Goal: Task Accomplishment & Management: Use online tool/utility

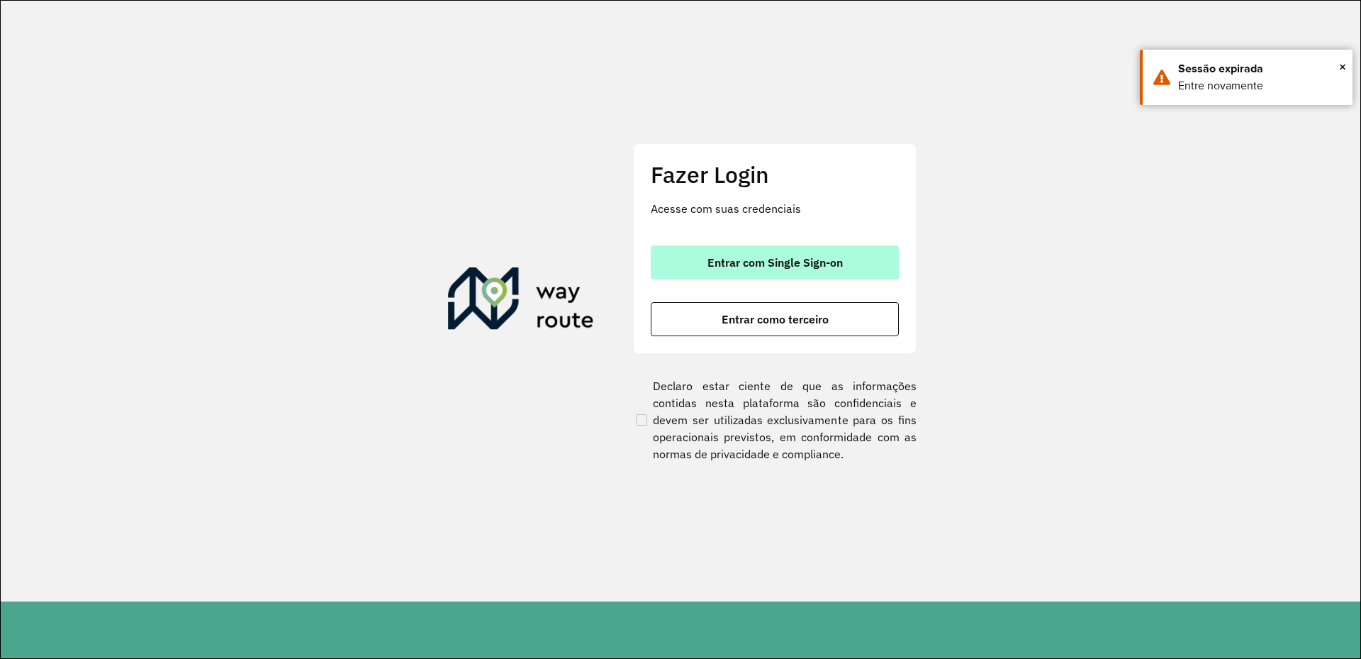
click at [846, 262] on button "Entrar com Single Sign-on" at bounding box center [775, 262] width 248 height 34
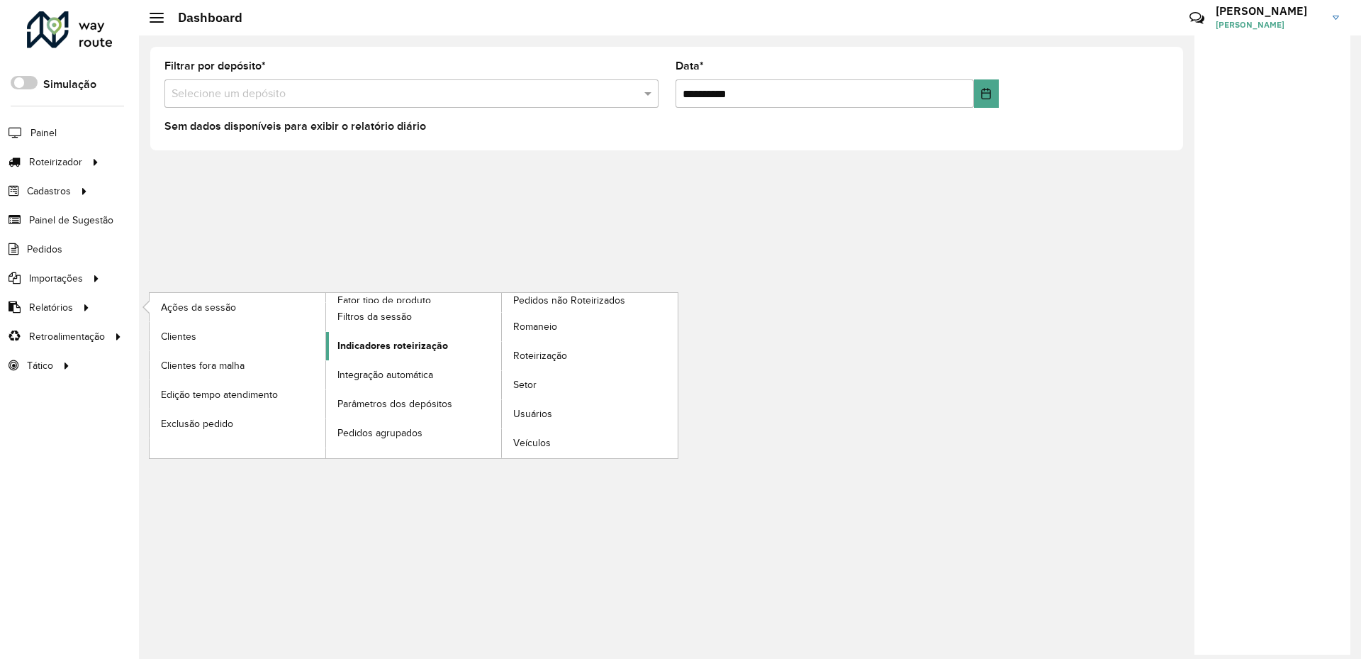
click at [412, 340] on span "Indicadores roteirização" at bounding box center [392, 345] width 111 height 15
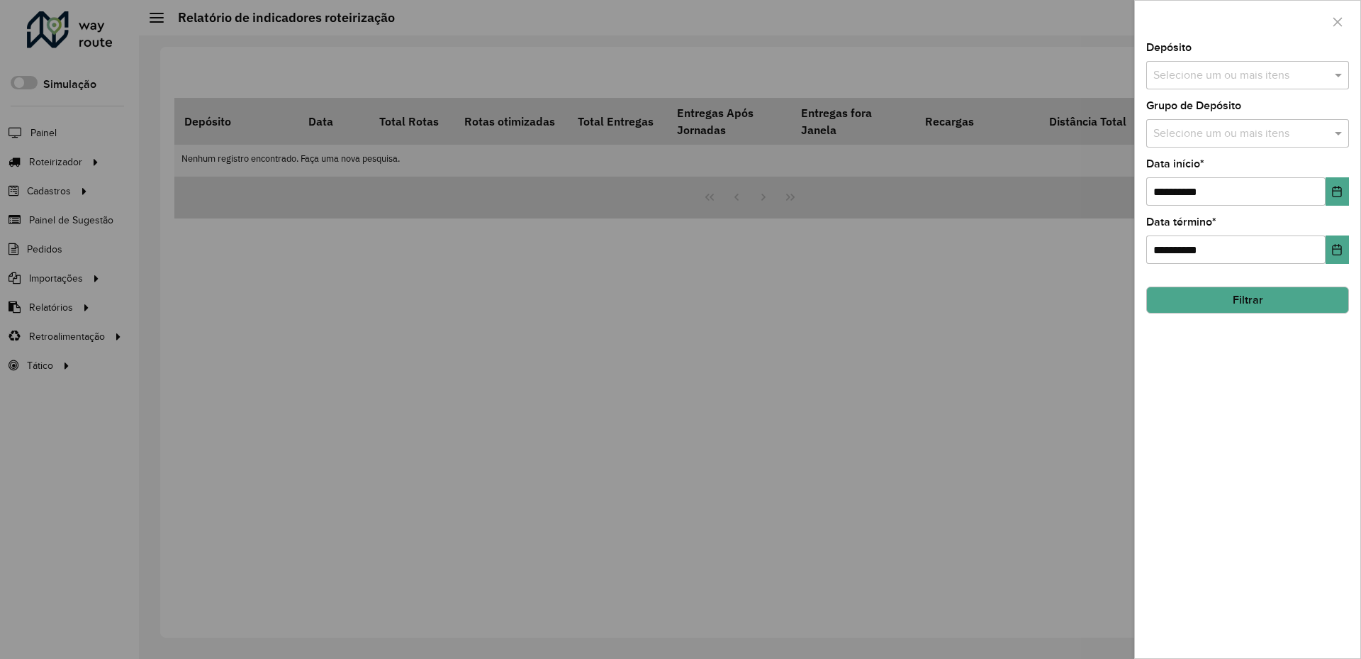
drag, startPoint x: 1284, startPoint y: 118, endPoint x: 1281, endPoint y: 134, distance: 15.9
click at [1284, 119] on div "Grupo de Depósito Selecione um ou mais itens" at bounding box center [1248, 124] width 203 height 47
click at [1283, 120] on div "Selecione um ou mais itens" at bounding box center [1248, 133] width 203 height 28
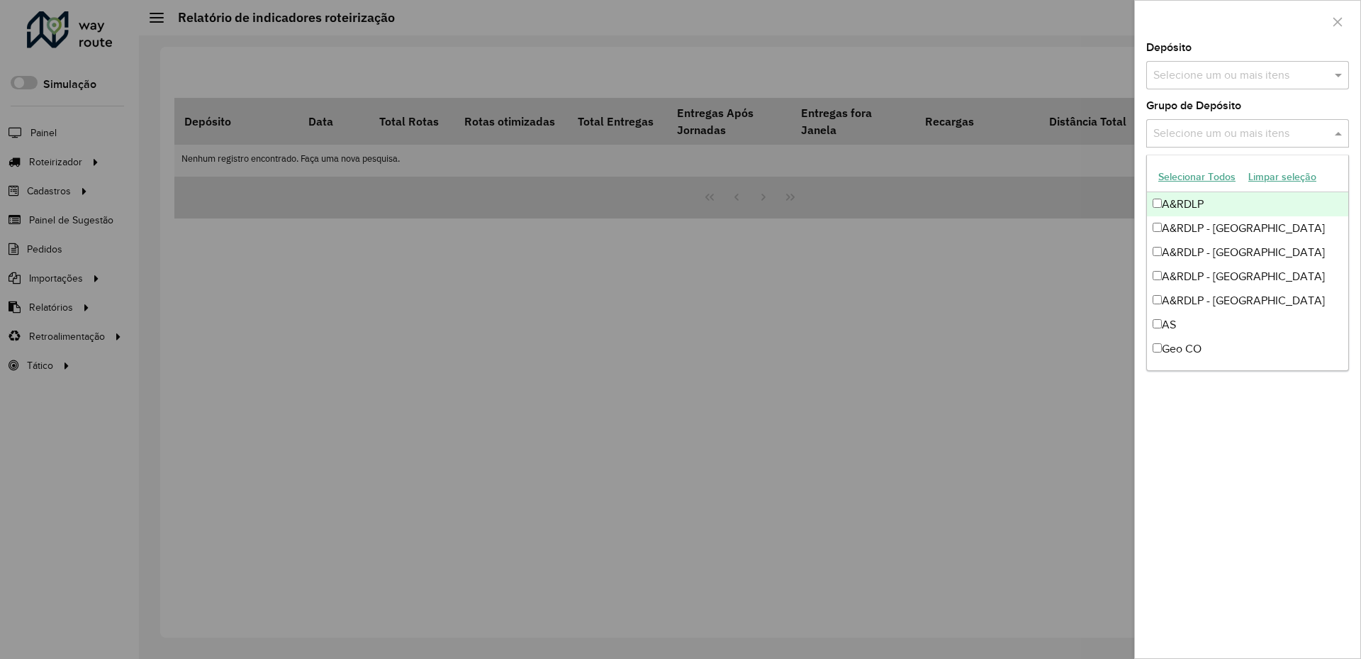
click at [1281, 134] on input "text" at bounding box center [1241, 133] width 182 height 17
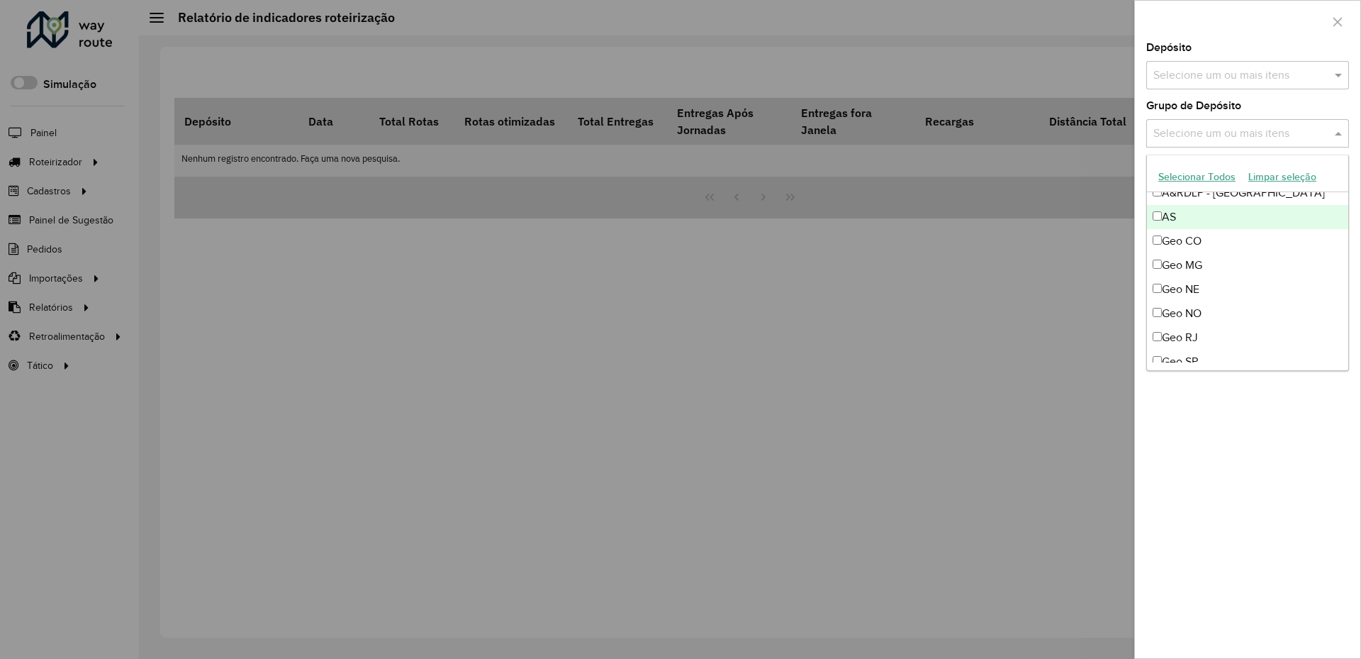
scroll to position [118, 0]
click at [1183, 226] on div "Geo CO" at bounding box center [1247, 230] width 201 height 24
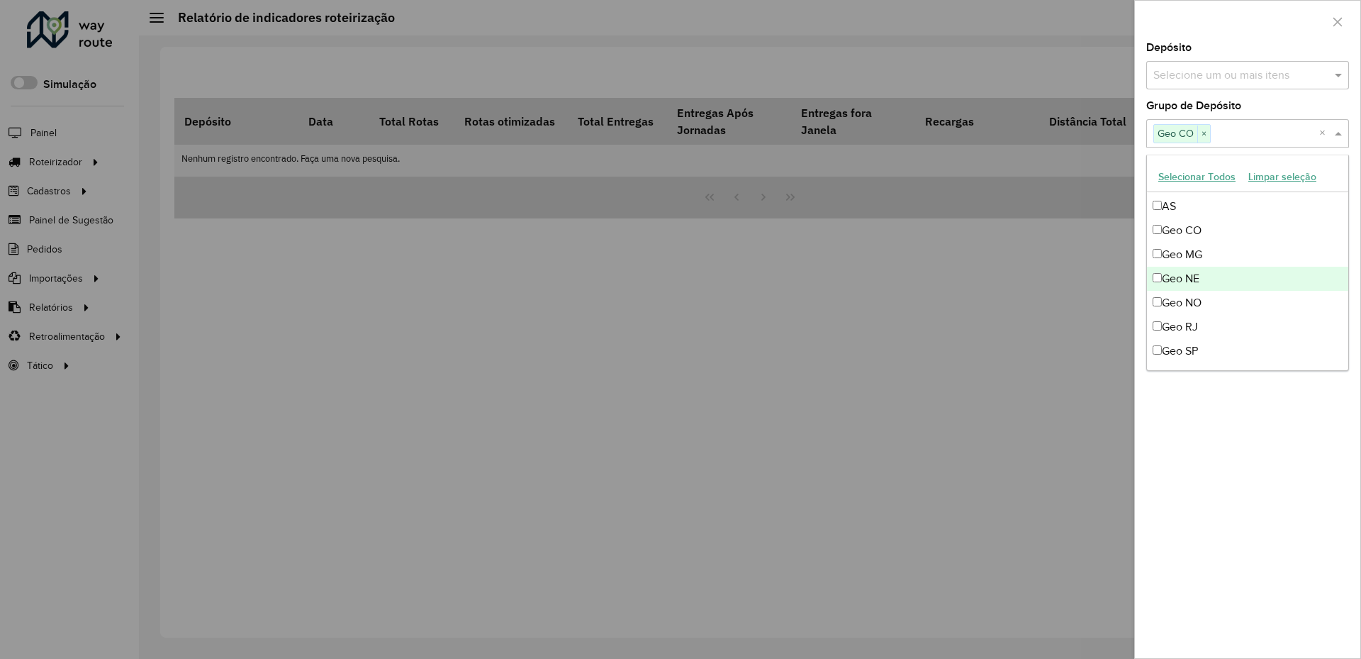
click at [1210, 268] on div "Geo NE" at bounding box center [1247, 279] width 201 height 24
click at [1229, 312] on div "Geo NO" at bounding box center [1247, 303] width 201 height 24
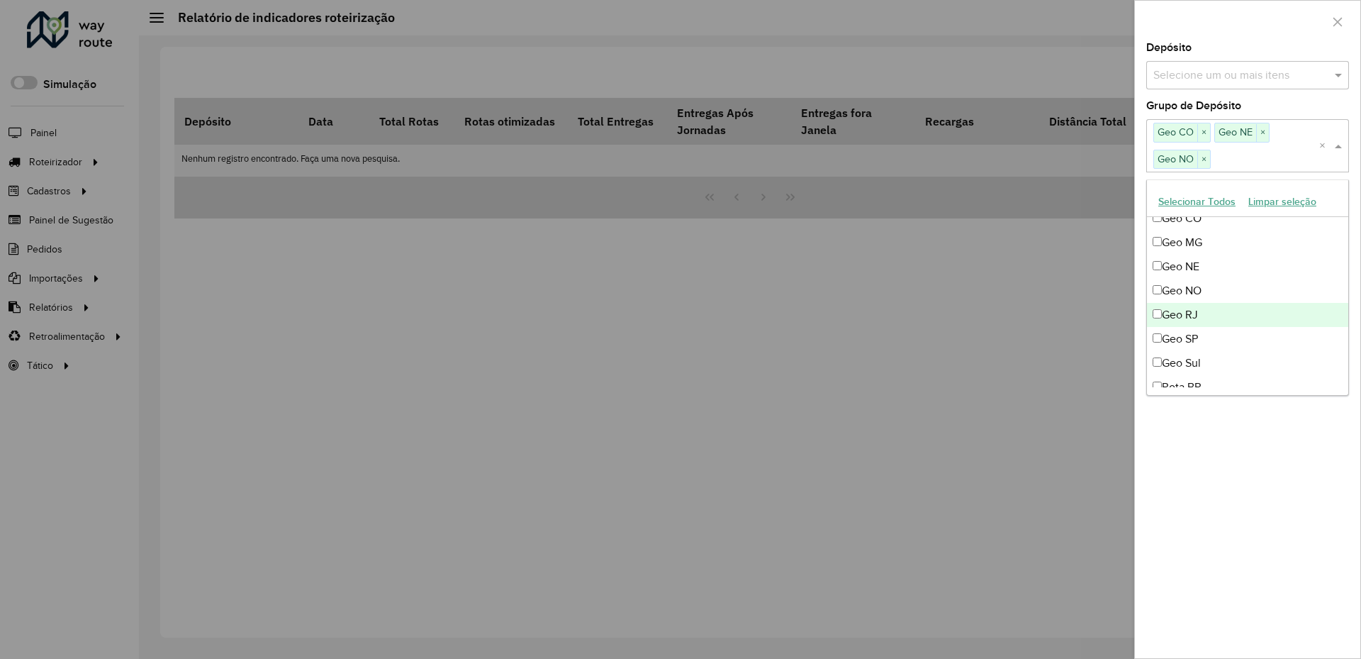
scroll to position [167, 0]
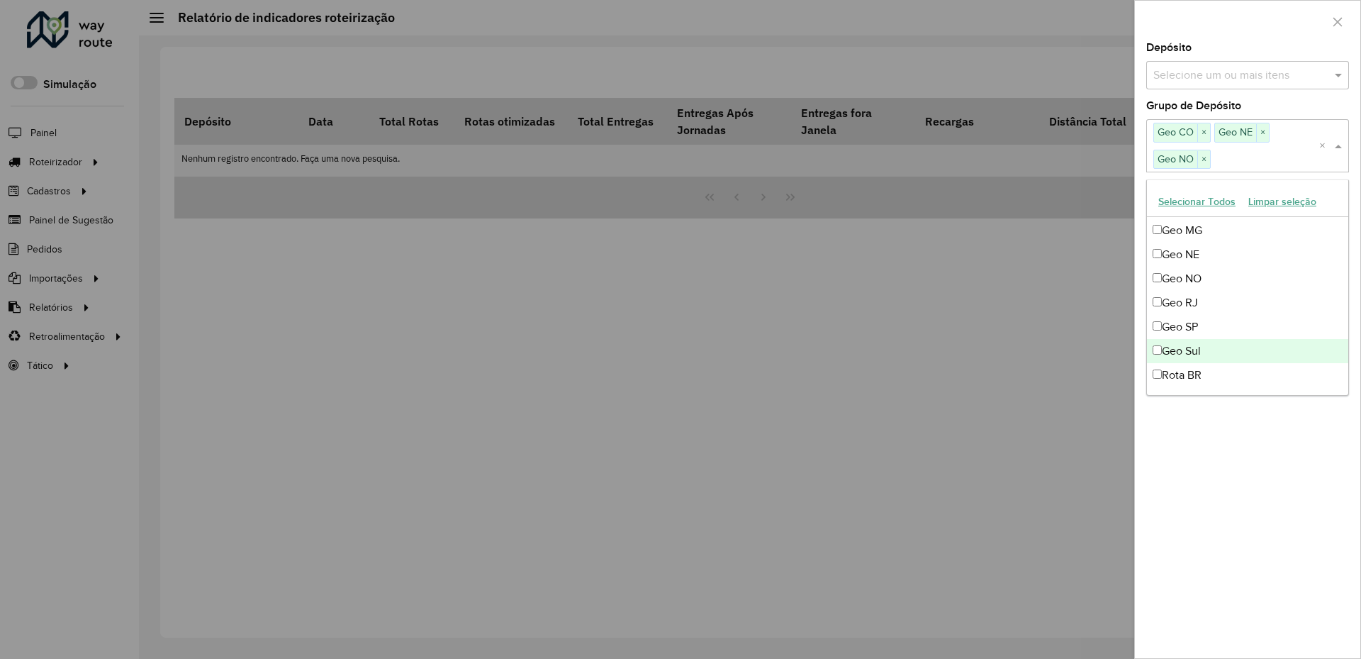
click at [1244, 355] on div "Geo Sul" at bounding box center [1247, 351] width 201 height 24
click at [1273, 483] on div "**********" at bounding box center [1247, 350] width 225 height 615
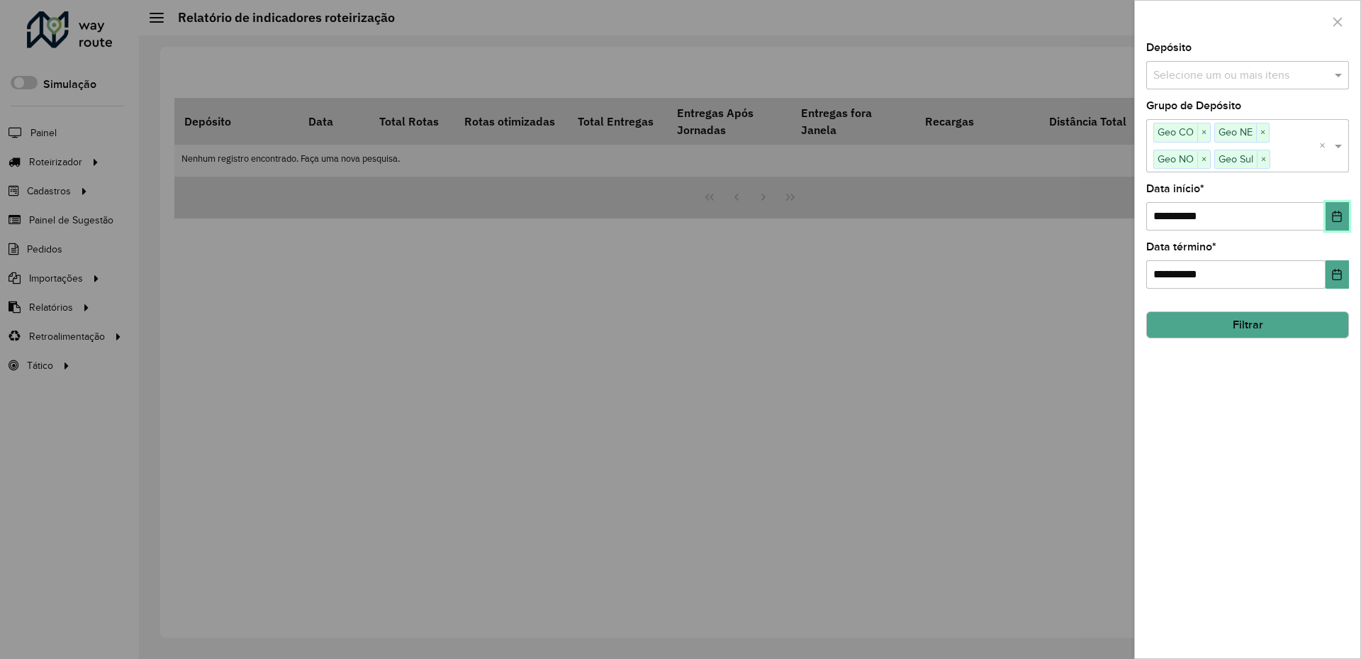
click at [1333, 215] on icon "Choose Date" at bounding box center [1337, 216] width 11 height 11
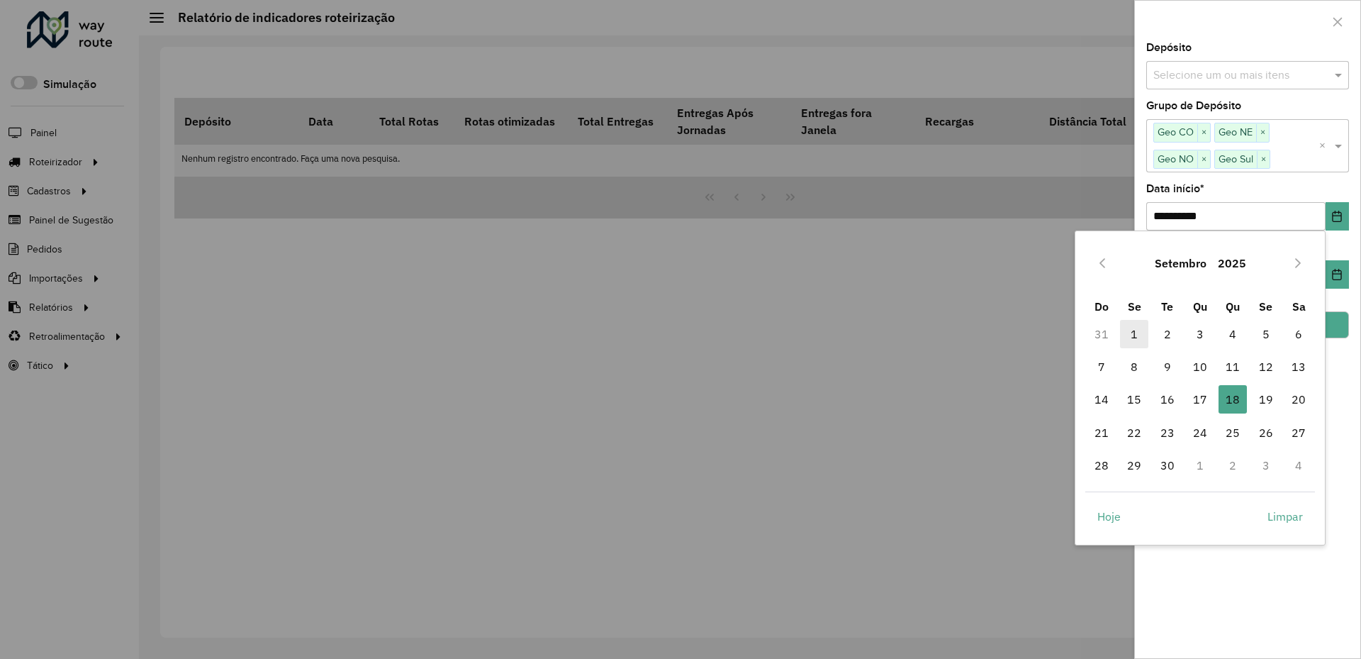
click at [1137, 333] on span "1" at bounding box center [1134, 334] width 28 height 28
type input "**********"
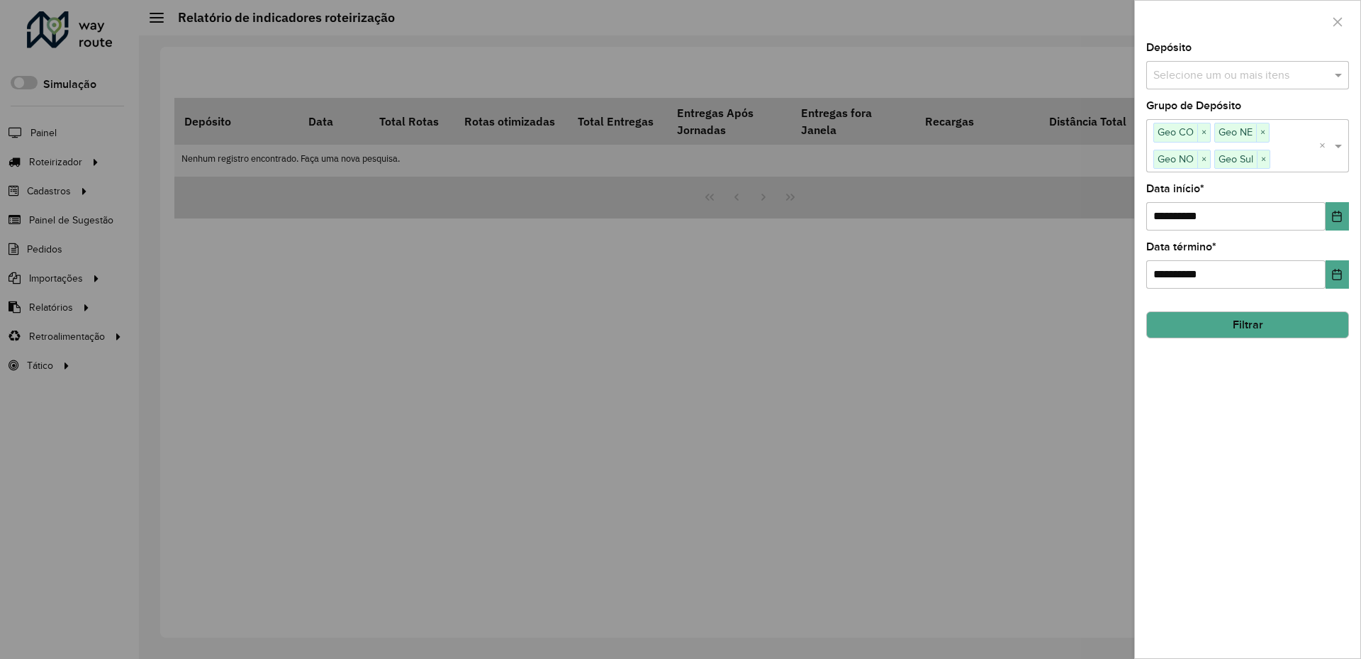
click at [1234, 335] on button "Filtrar" at bounding box center [1248, 324] width 203 height 27
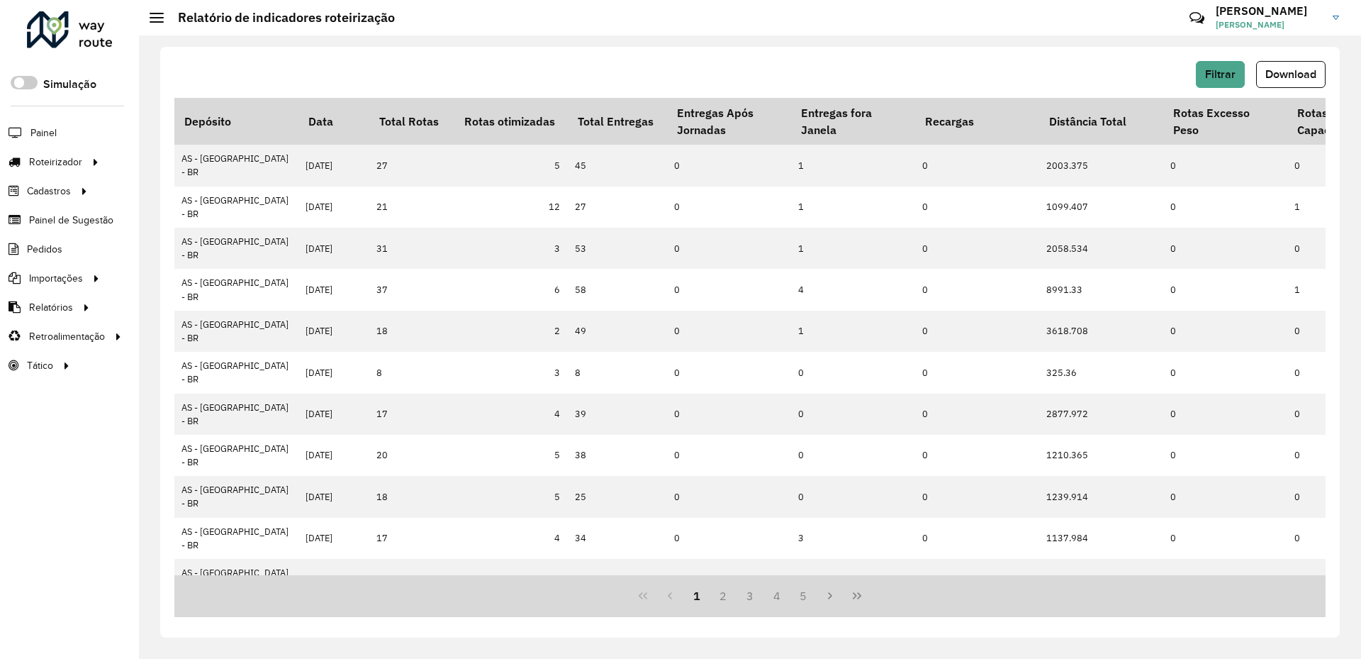
click at [715, 55] on div "Filtrar Download Depósito Data Total Rotas Rotas otimizadas Total Entregas Entr…" at bounding box center [750, 342] width 1180 height 591
click at [1293, 81] on button "Download" at bounding box center [1290, 74] width 69 height 27
click at [1211, 72] on span "Filtrar" at bounding box center [1220, 74] width 30 height 12
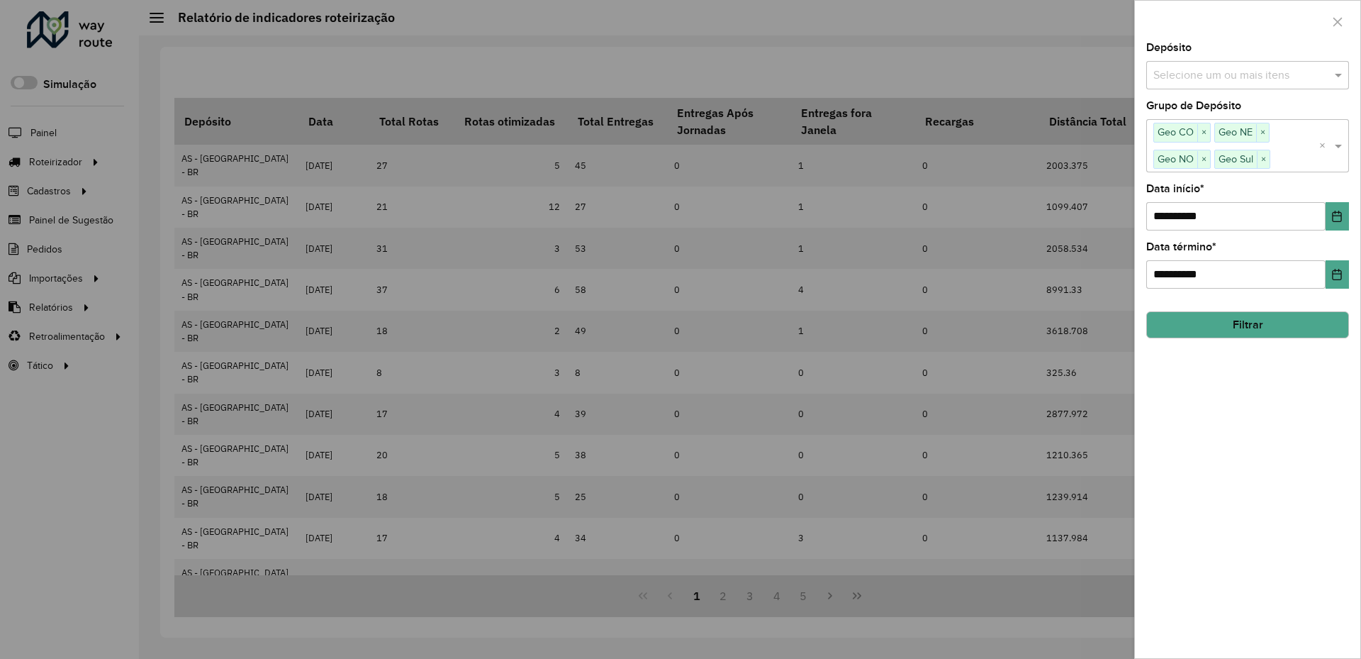
drag, startPoint x: 551, startPoint y: 77, endPoint x: 474, endPoint y: 82, distance: 77.4
click at [506, 79] on div at bounding box center [680, 329] width 1361 height 659
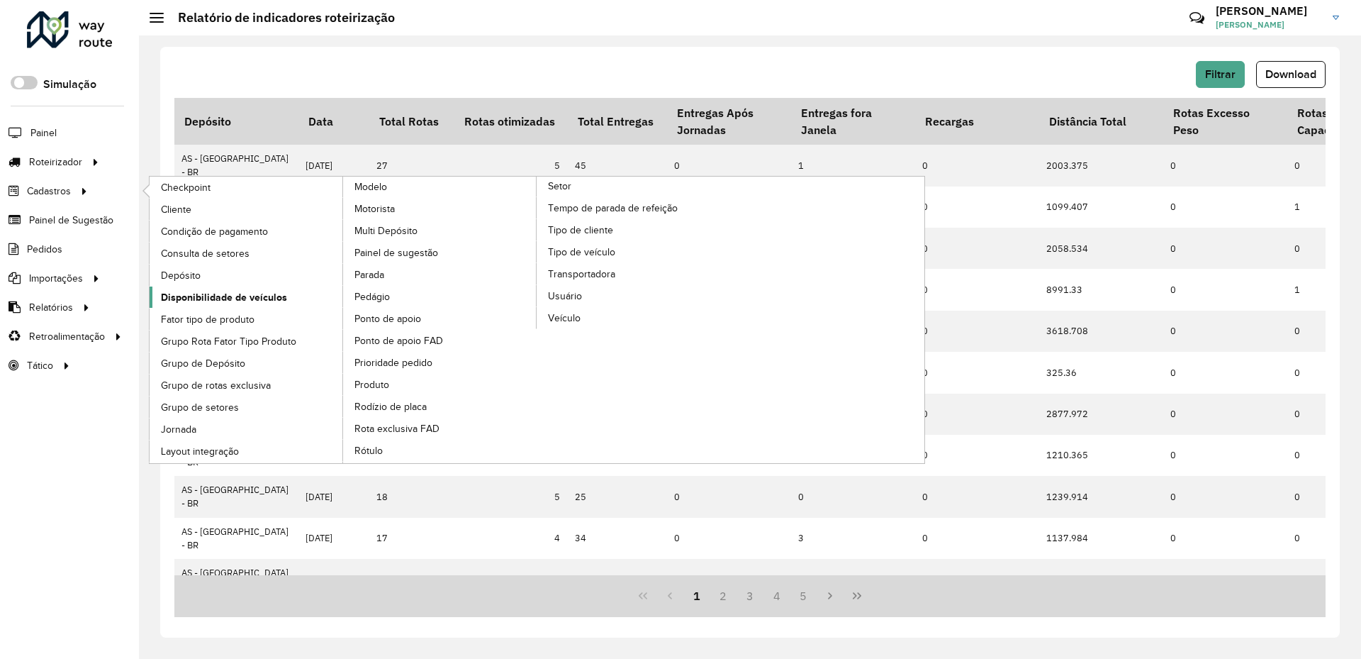
click at [221, 298] on span "Disponibilidade de veículos" at bounding box center [224, 297] width 126 height 15
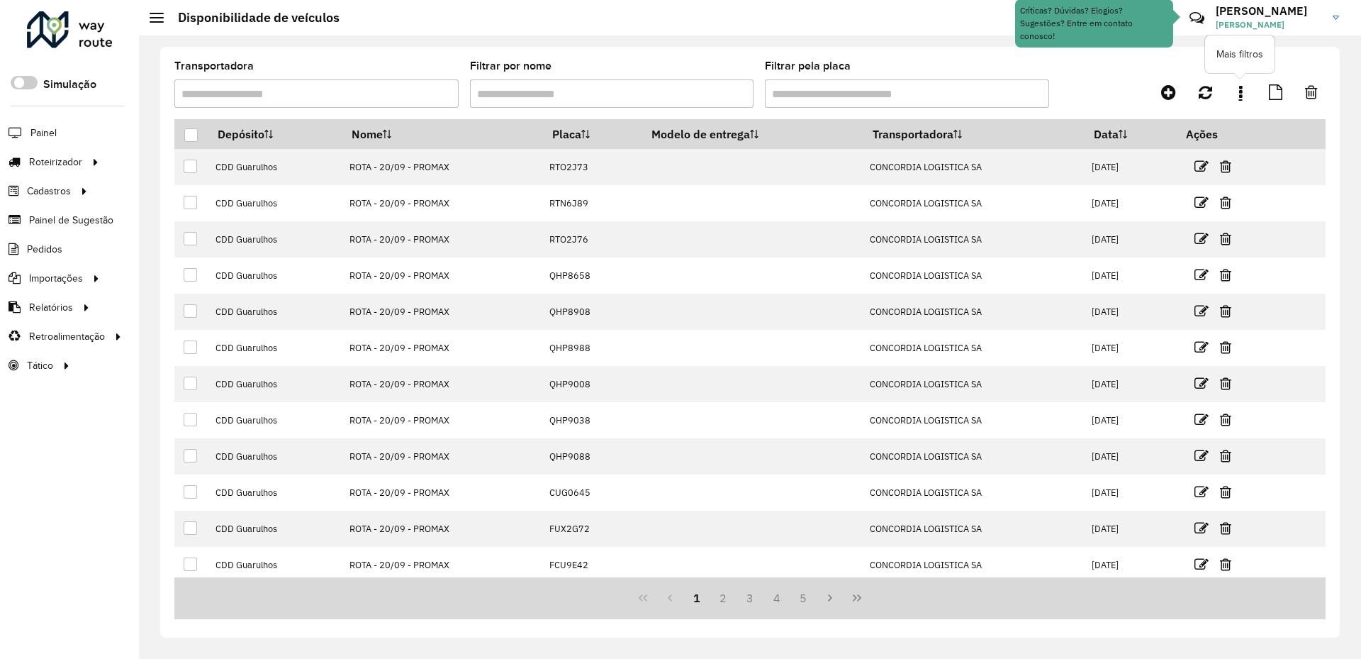
click at [1235, 94] on link at bounding box center [1241, 92] width 28 height 26
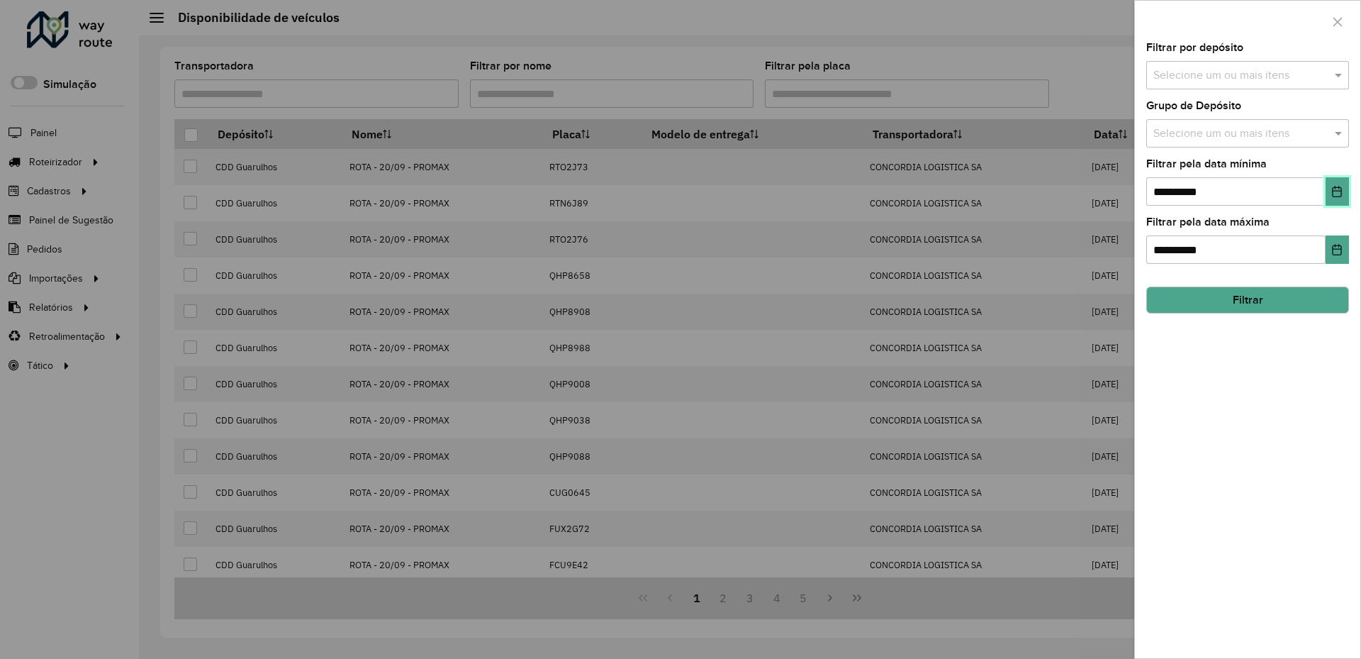
click at [1332, 188] on button "Choose Date" at bounding box center [1337, 191] width 23 height 28
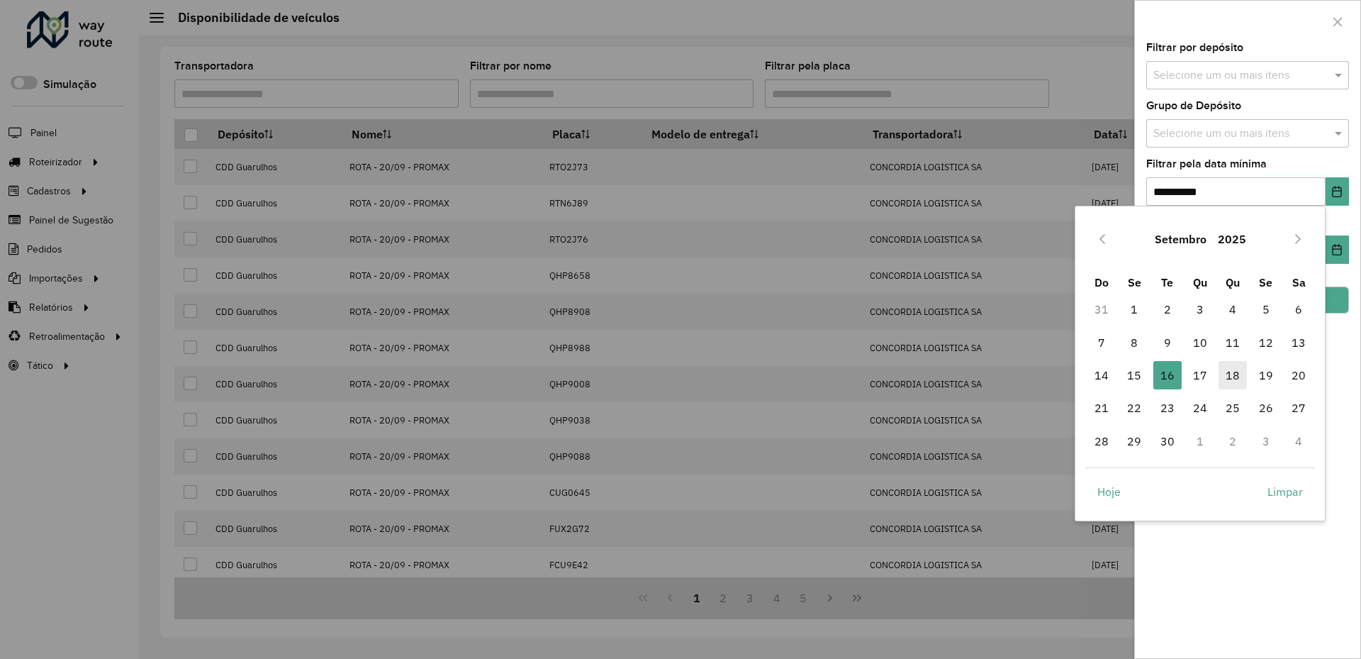
click at [1238, 371] on span "18" at bounding box center [1233, 375] width 28 height 28
type input "**********"
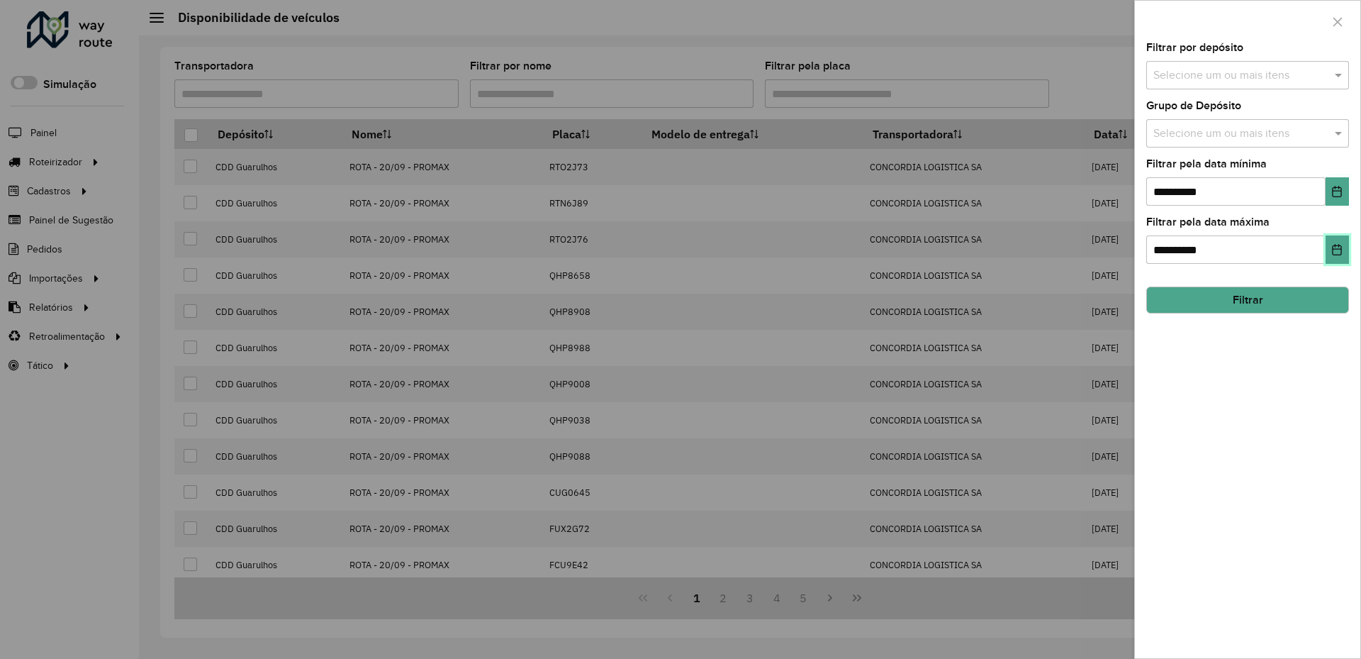
click at [1339, 245] on icon "Choose Date" at bounding box center [1337, 249] width 9 height 11
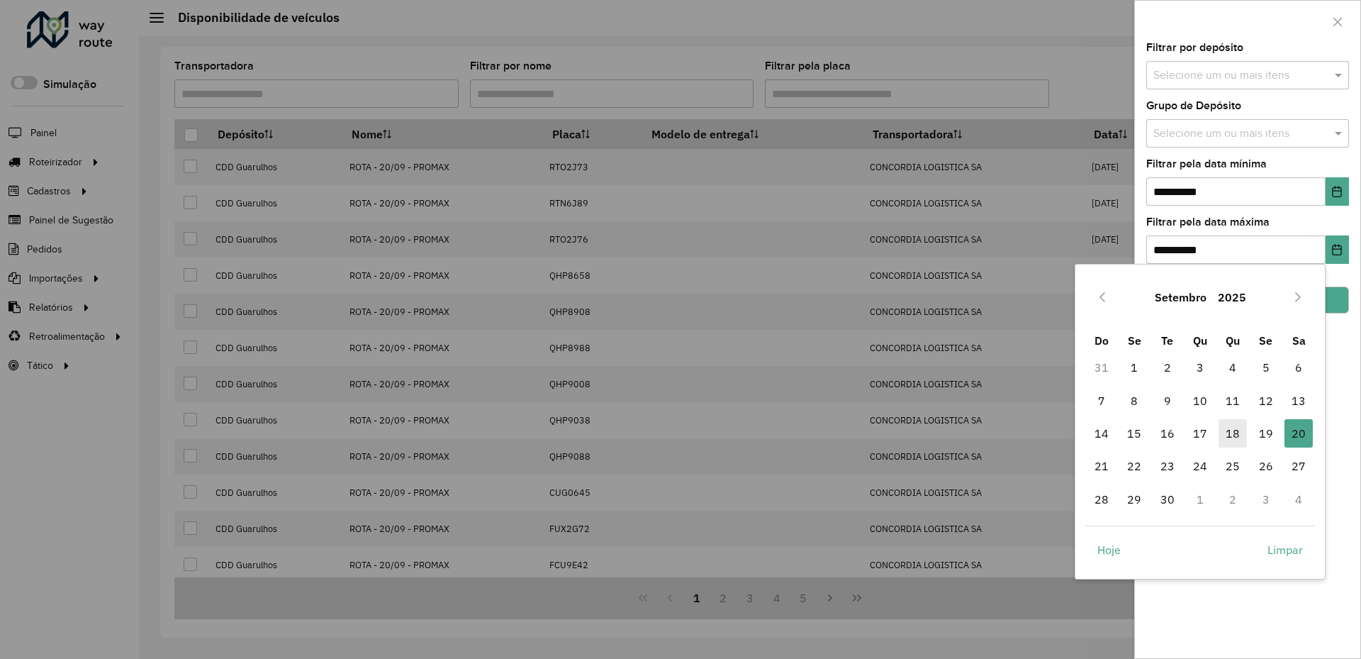
drag, startPoint x: 1234, startPoint y: 430, endPoint x: 1266, endPoint y: 416, distance: 34.9
click at [1234, 430] on span "18" at bounding box center [1233, 433] width 28 height 28
type input "**********"
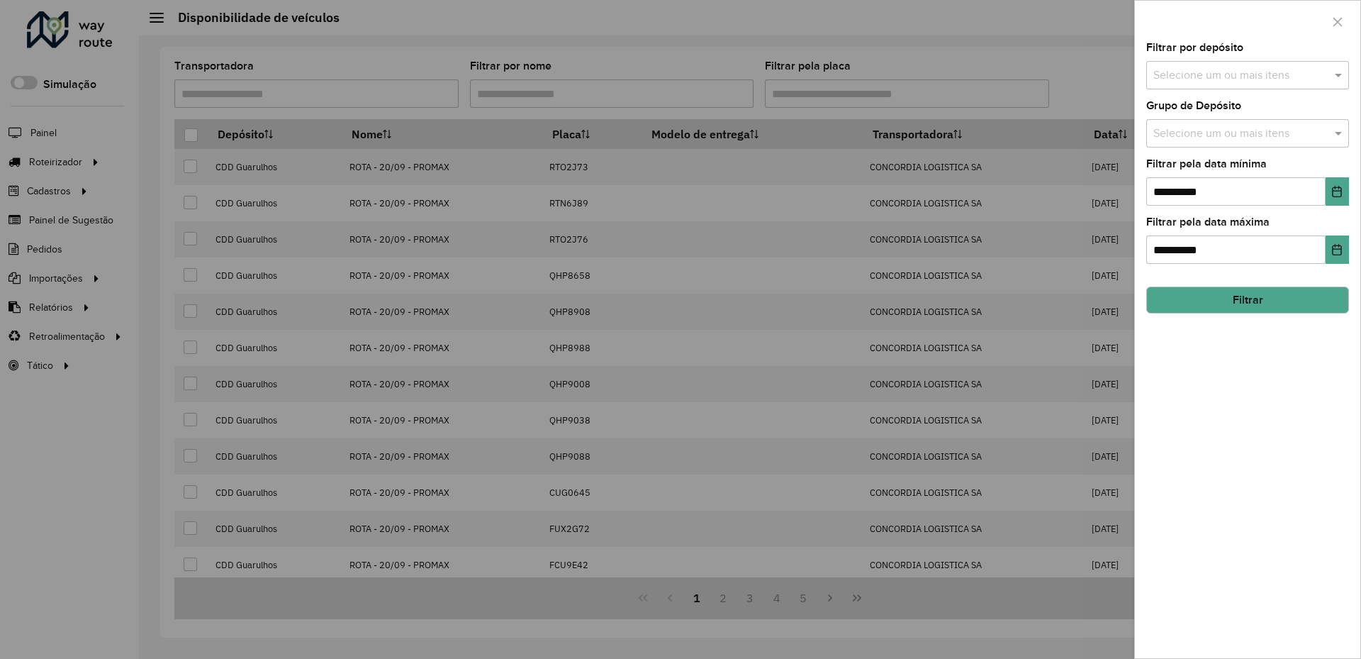
click at [1198, 125] on input "text" at bounding box center [1241, 133] width 182 height 17
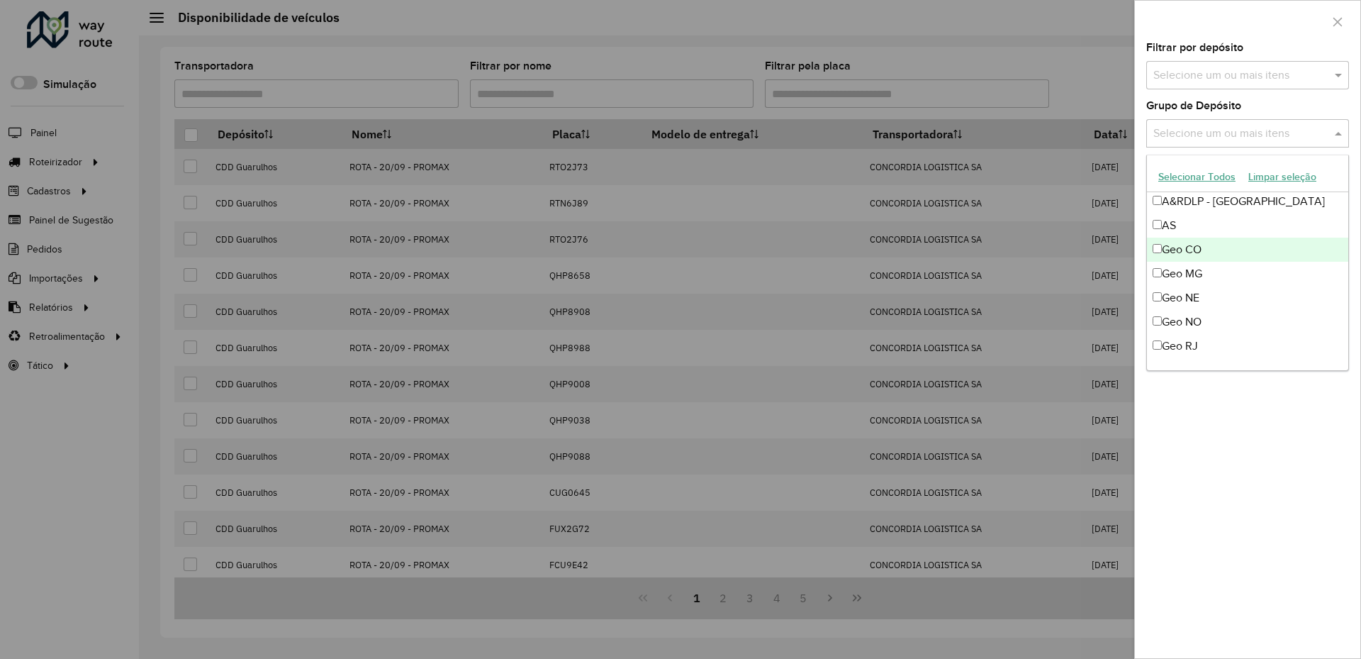
scroll to position [165, 0]
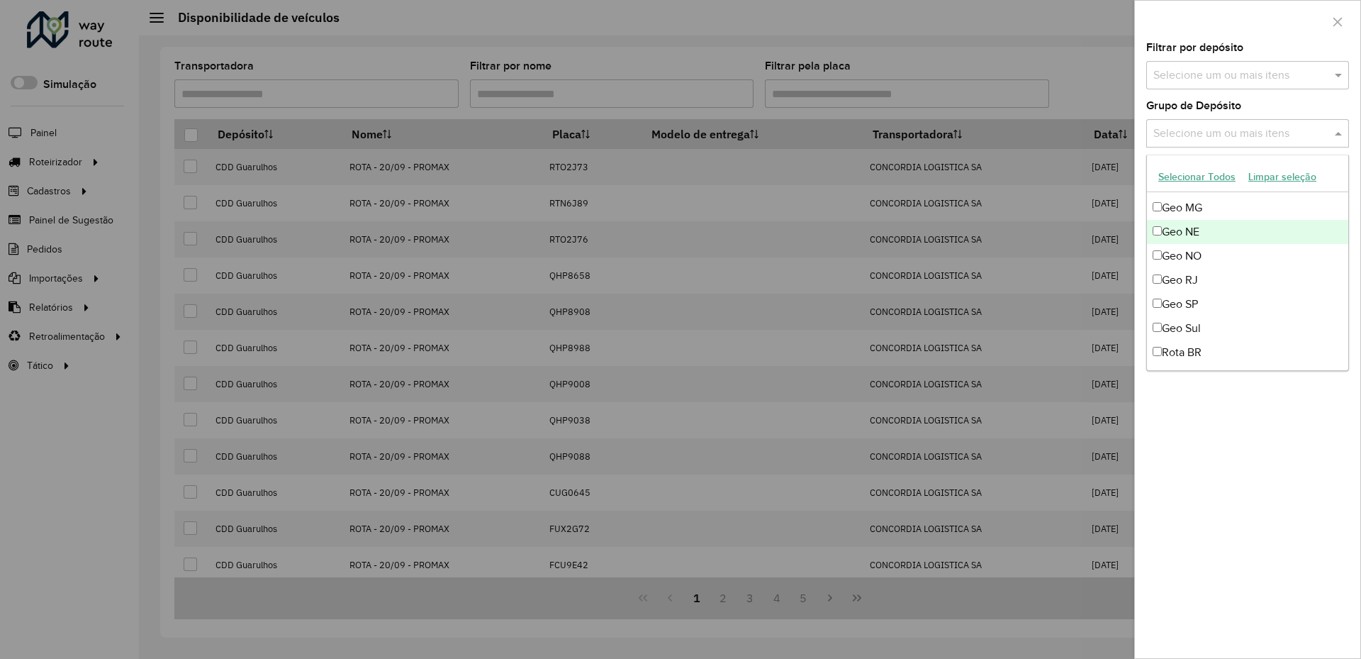
click at [1227, 230] on div "Geo NE" at bounding box center [1247, 232] width 201 height 24
click at [1232, 245] on div "Geo NO" at bounding box center [1247, 256] width 201 height 24
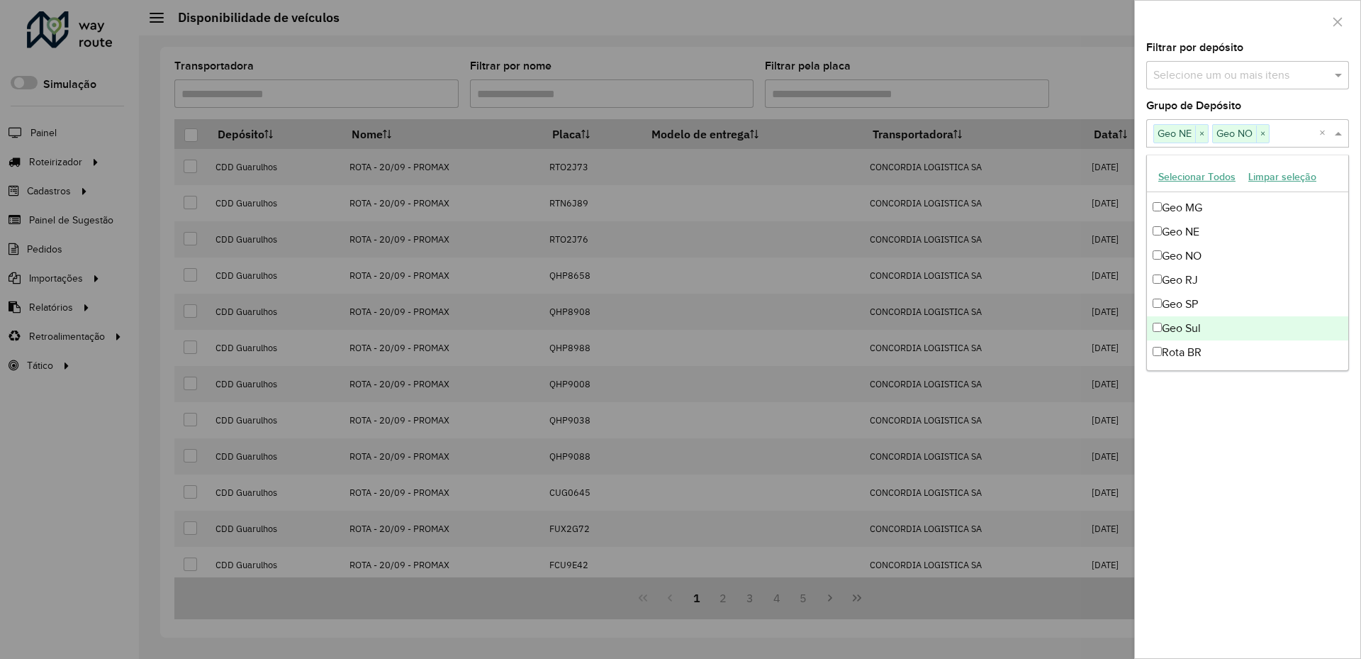
click at [1242, 317] on div "Geo Sul" at bounding box center [1247, 328] width 201 height 24
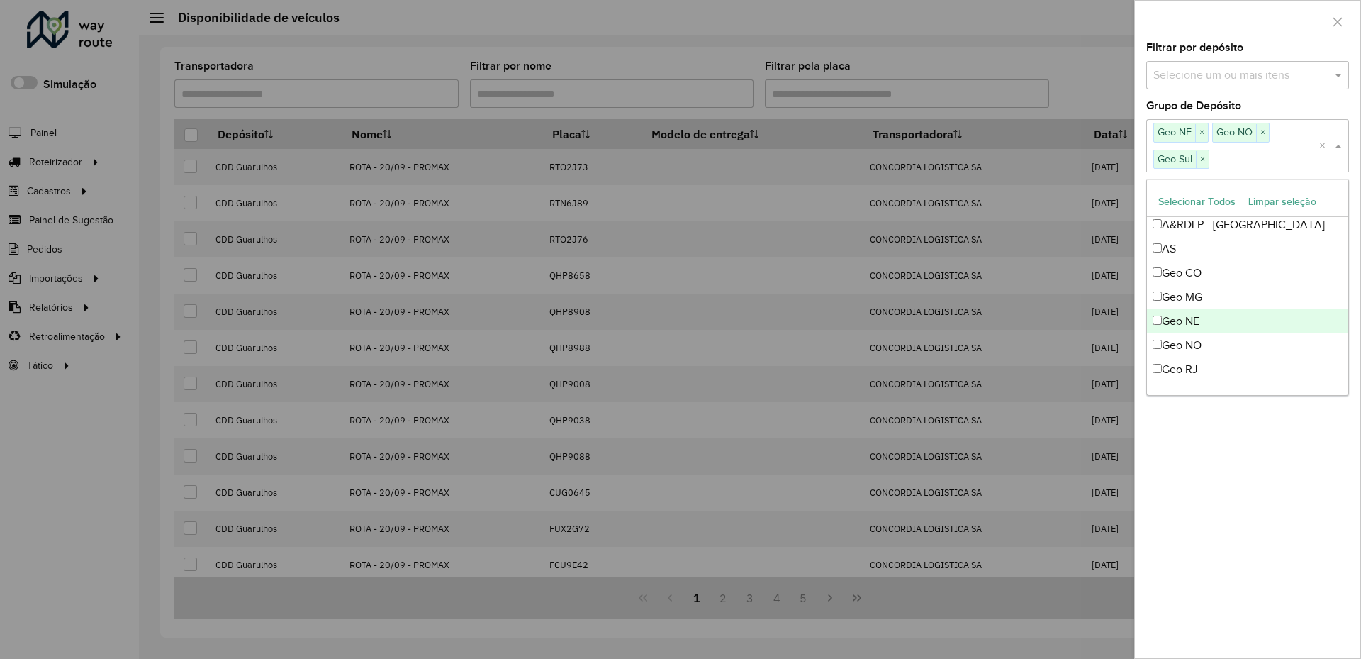
scroll to position [94, 0]
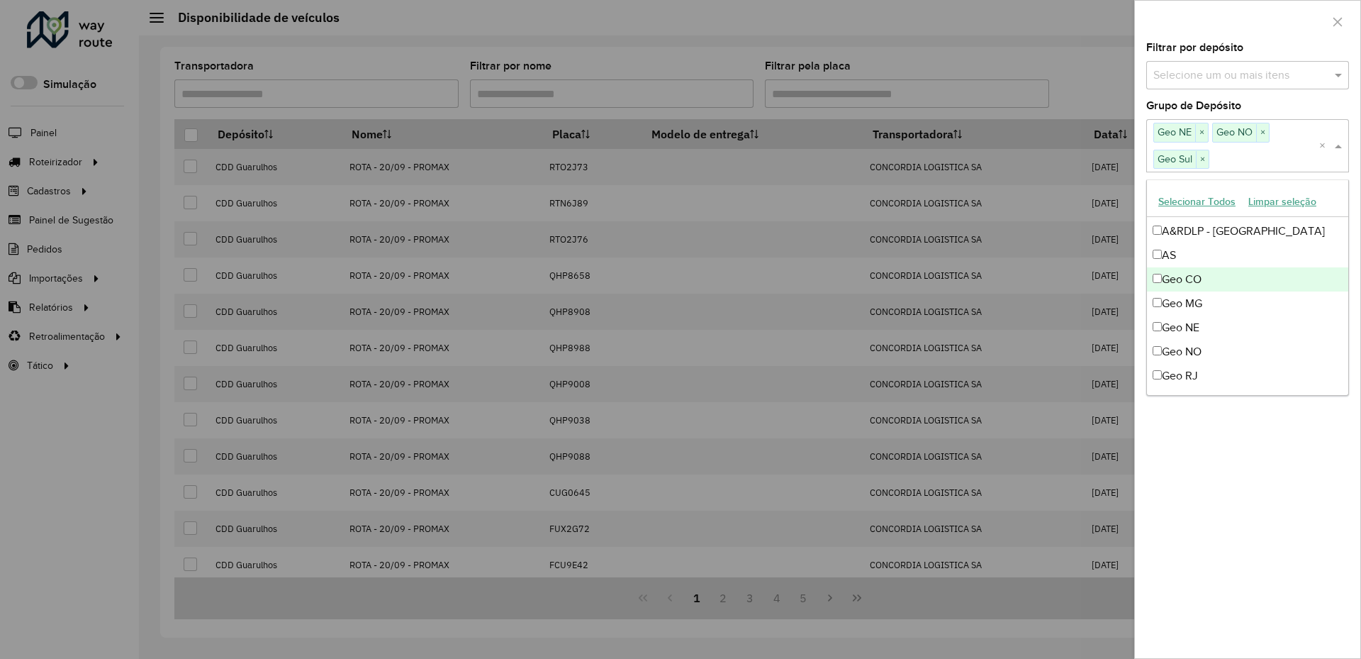
click at [1220, 275] on div "Geo CO" at bounding box center [1247, 279] width 201 height 24
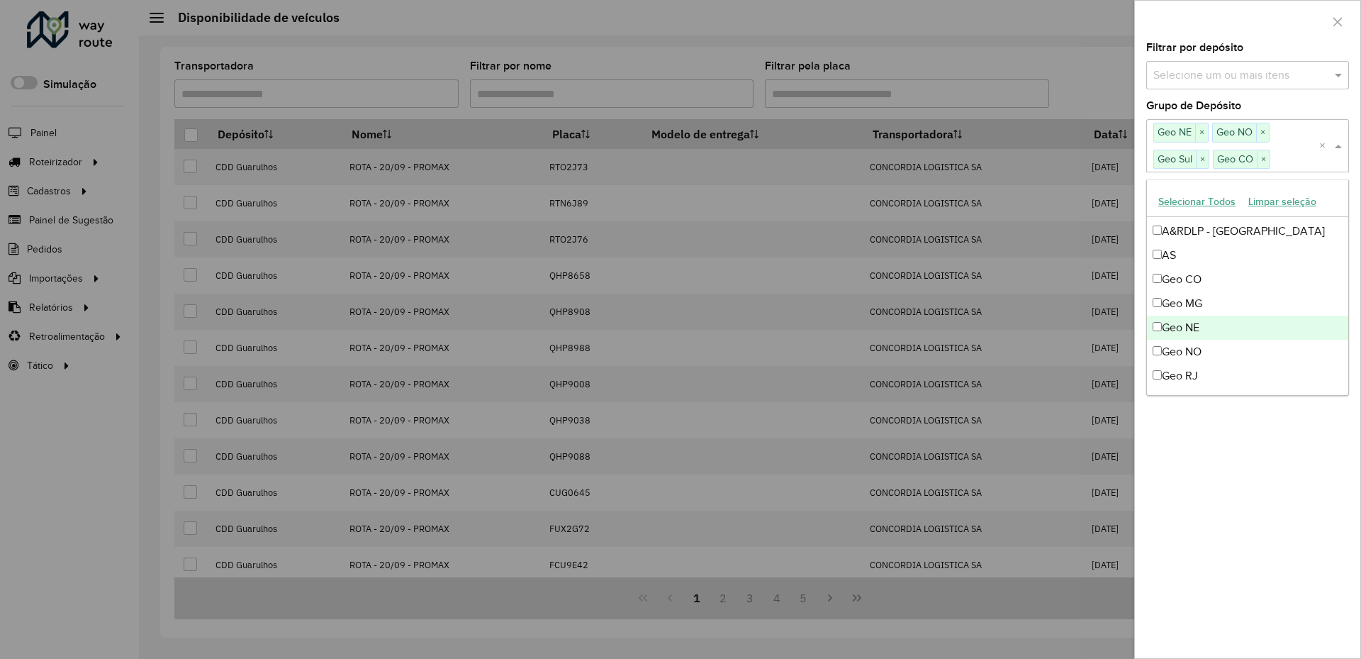
click at [1271, 449] on div "**********" at bounding box center [1247, 350] width 225 height 615
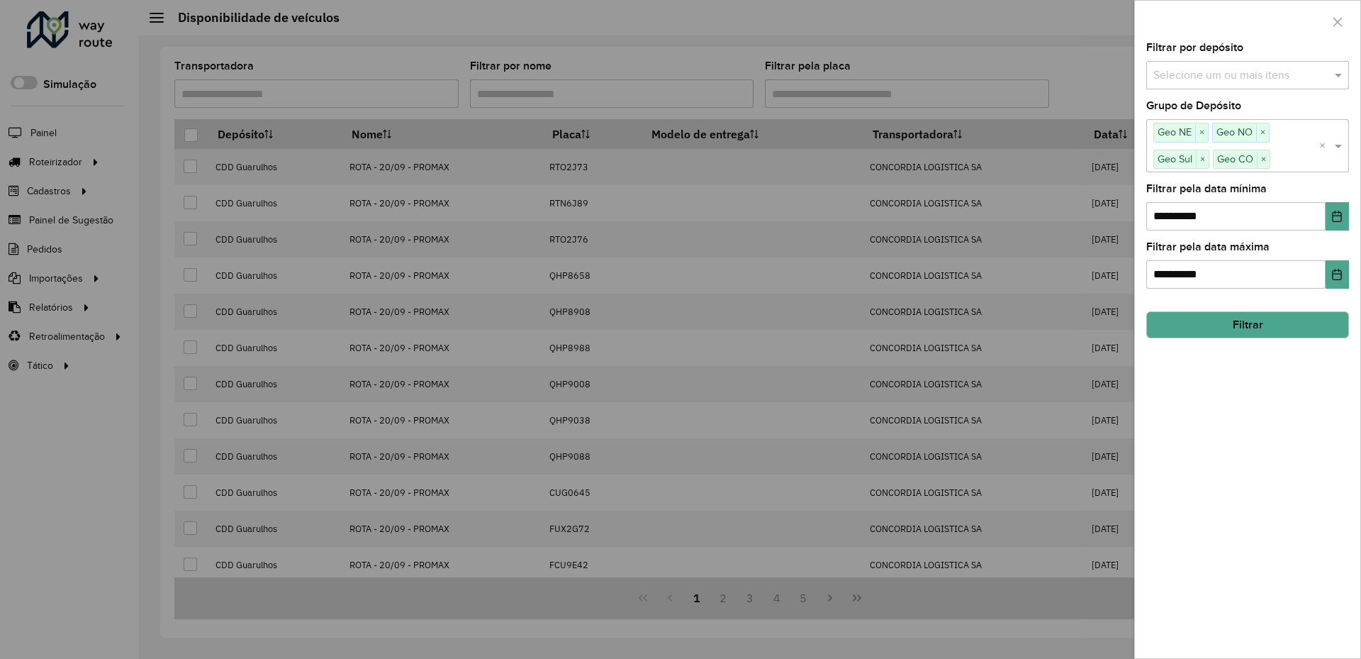
click at [1241, 323] on button "Filtrar" at bounding box center [1248, 324] width 203 height 27
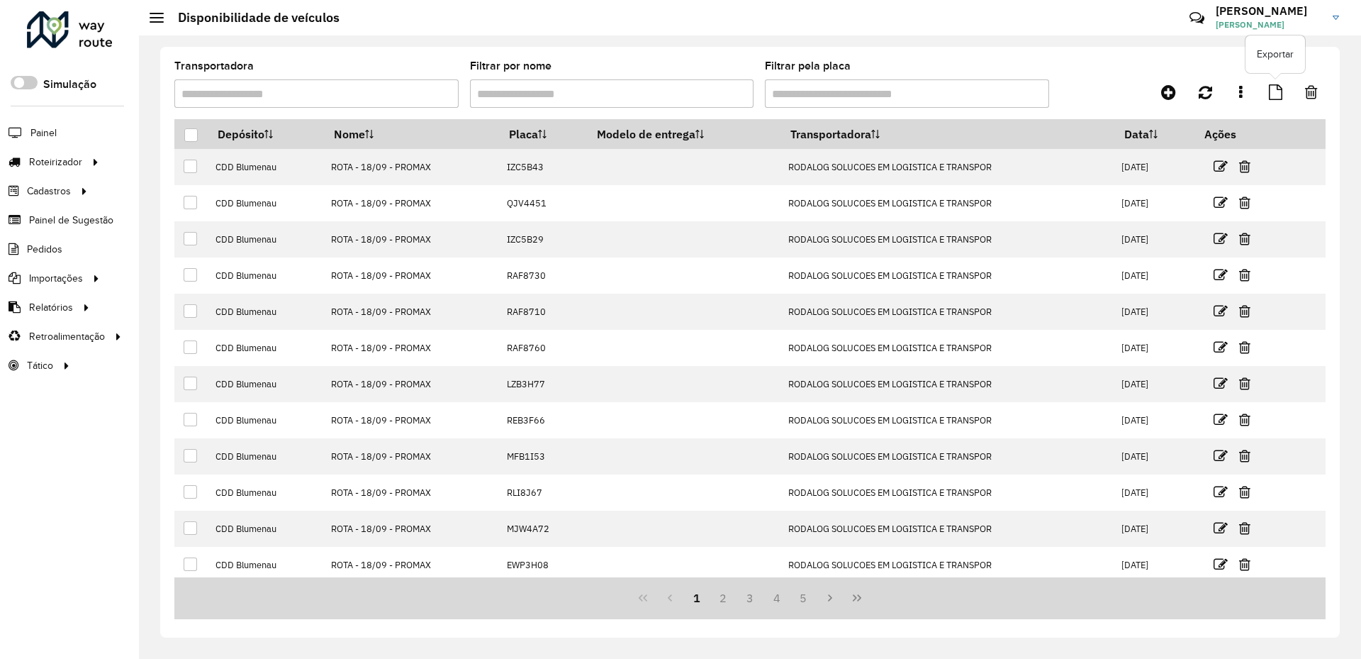
click at [1278, 91] on icon at bounding box center [1275, 92] width 13 height 16
